Goal: Task Accomplishment & Management: Manage account settings

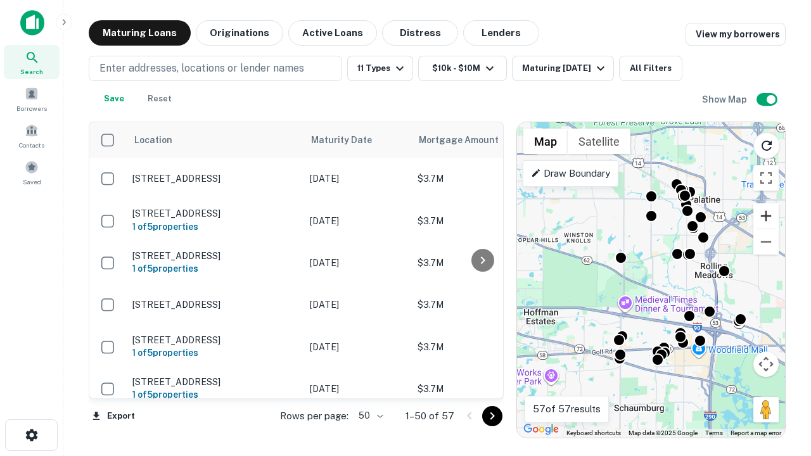
click at [766, 216] on button "Zoom in" at bounding box center [766, 215] width 25 height 25
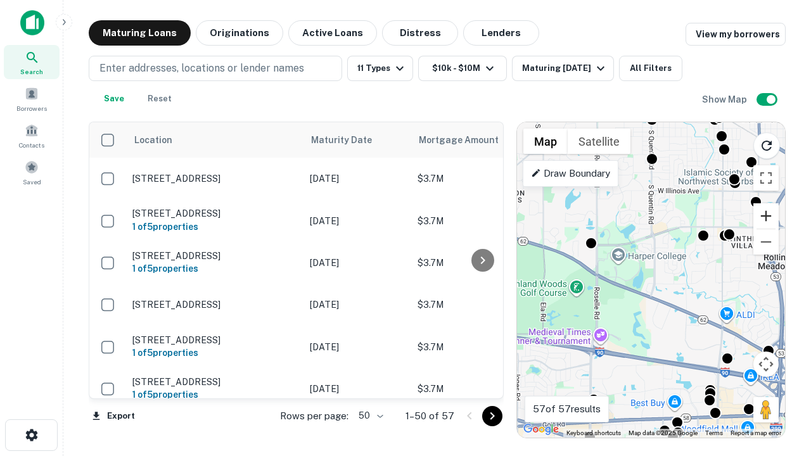
click at [766, 216] on button "Zoom in" at bounding box center [766, 215] width 25 height 25
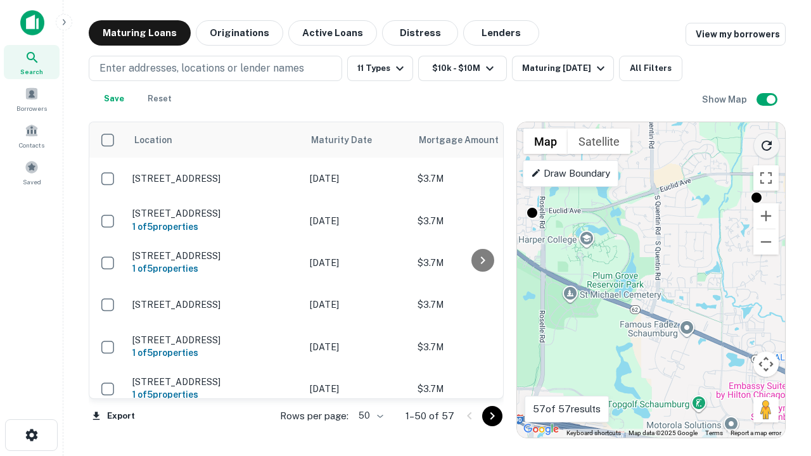
click at [767, 143] on icon "Reload search area" at bounding box center [766, 145] width 15 height 15
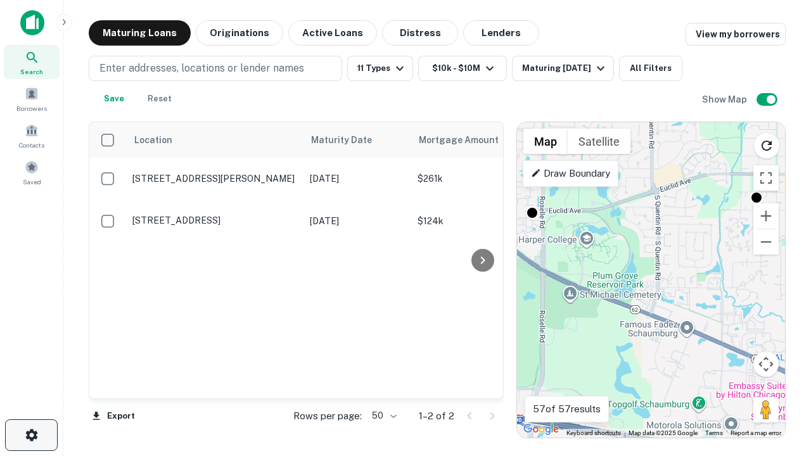
click at [31, 435] on icon "button" at bounding box center [31, 435] width 15 height 15
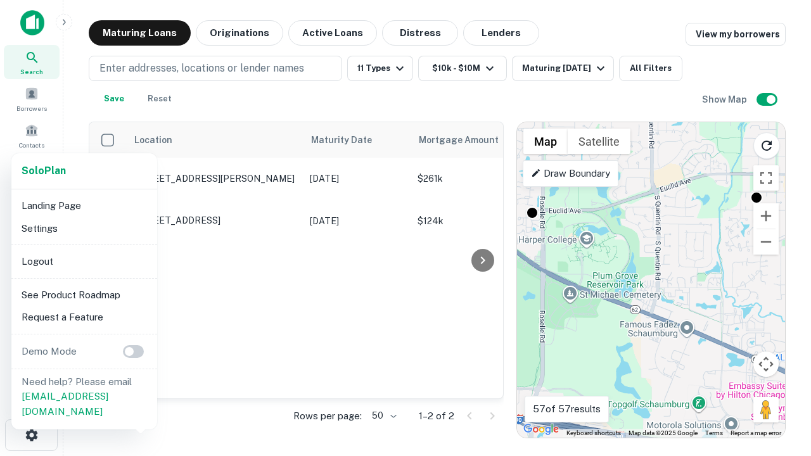
click at [84, 261] on li "Logout" at bounding box center [84, 261] width 136 height 23
